Goal: Information Seeking & Learning: Learn about a topic

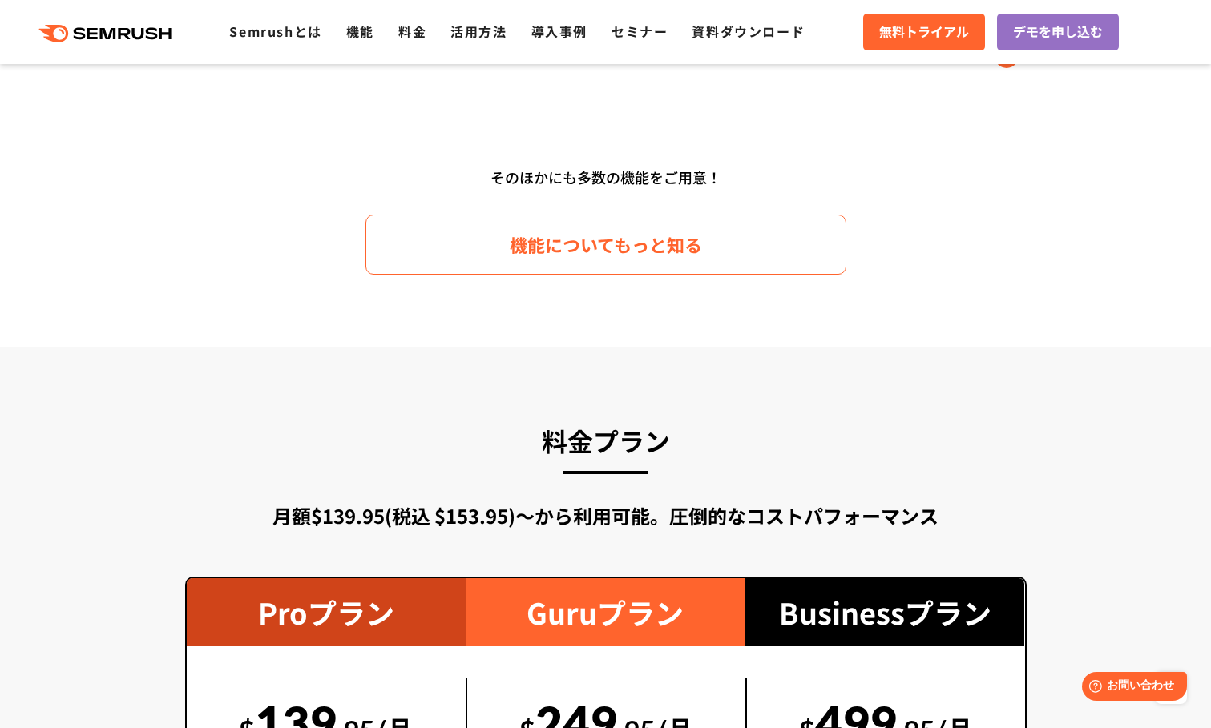
scroll to position [2484, 0]
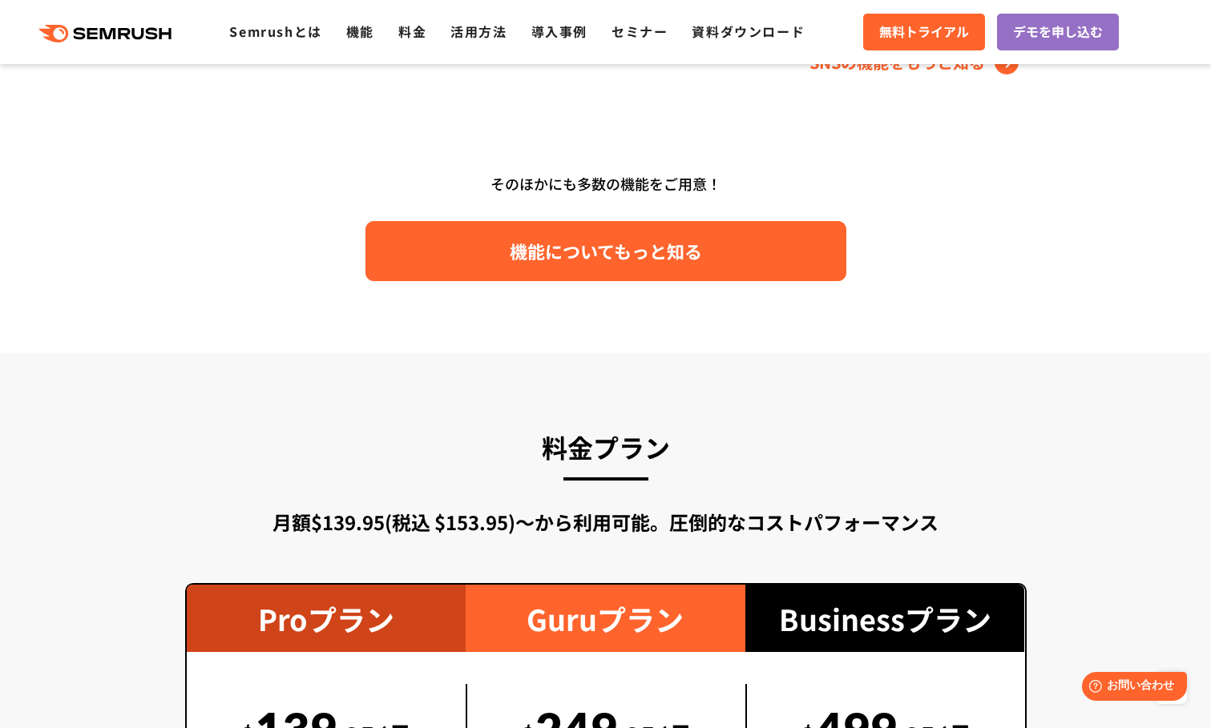
click at [730, 261] on link "機能についてもっと知る" at bounding box center [605, 251] width 481 height 60
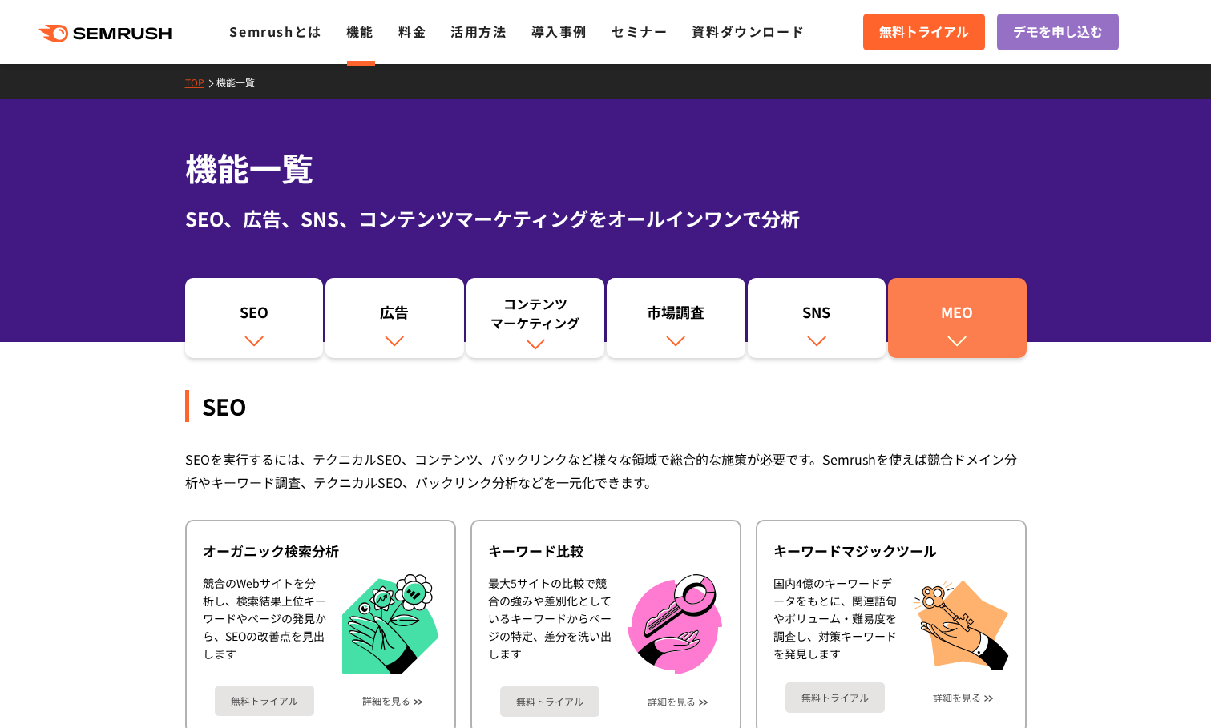
click at [998, 323] on div "MEO" at bounding box center [957, 315] width 123 height 27
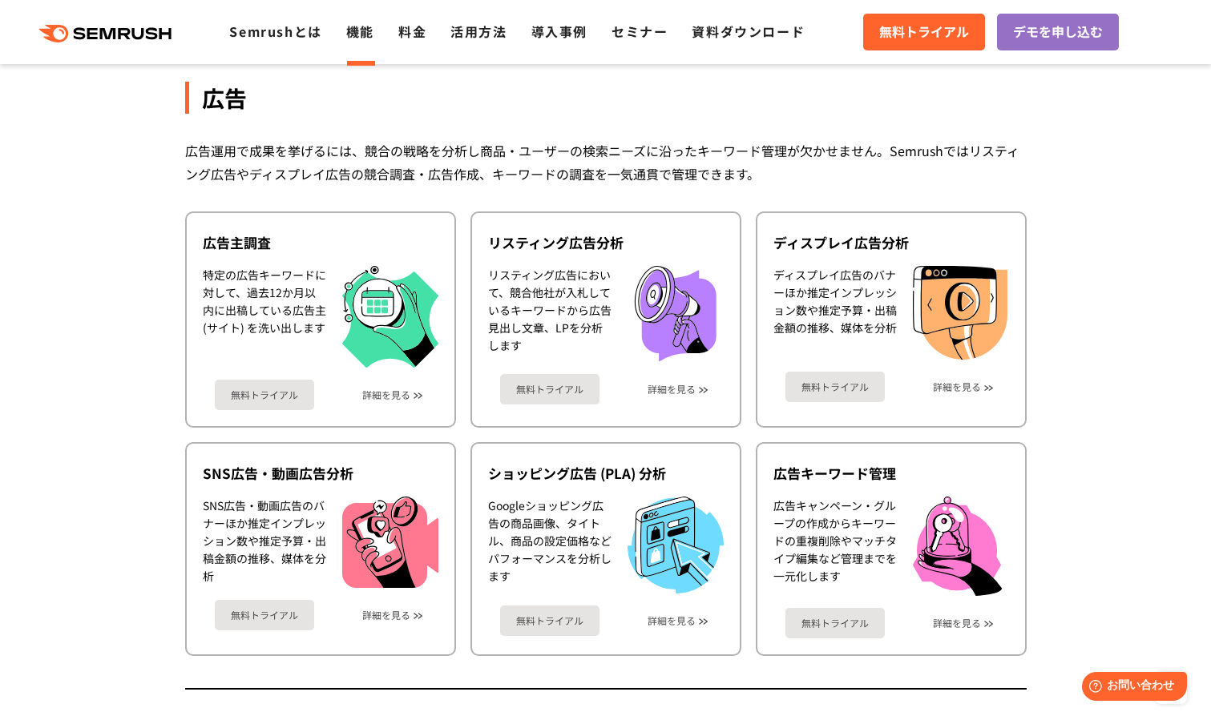
scroll to position [1295, 0]
